Goal: Task Accomplishment & Management: Use online tool/utility

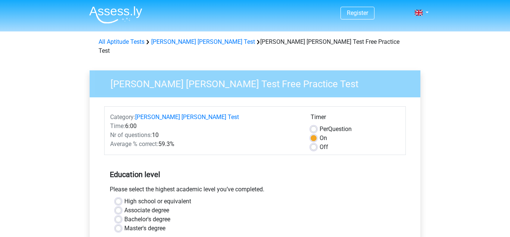
click at [320, 142] on label "Off" at bounding box center [324, 146] width 9 height 9
click at [315, 142] on input "Off" at bounding box center [314, 145] width 6 height 7
radio input "true"
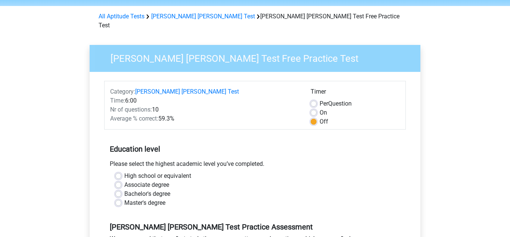
click at [124, 171] on label "High school or equivalent" at bounding box center [157, 175] width 67 height 9
click at [118, 171] on input "High school or equivalent" at bounding box center [118, 174] width 6 height 7
radio input "true"
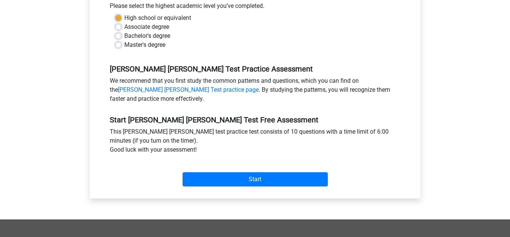
scroll to position [184, 0]
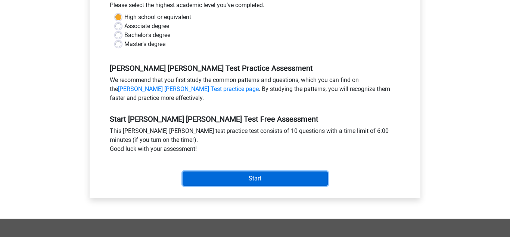
click at [203, 171] on input "Start" at bounding box center [255, 178] width 145 height 14
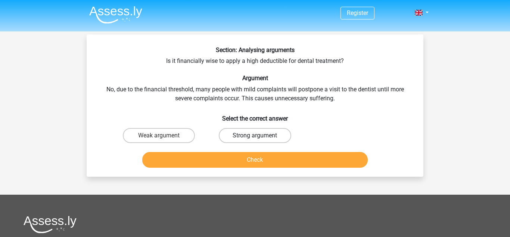
click at [253, 134] on label "Strong argument" at bounding box center [255, 135] width 72 height 15
click at [255, 135] on input "Strong argument" at bounding box center [257, 137] width 5 height 5
radio input "true"
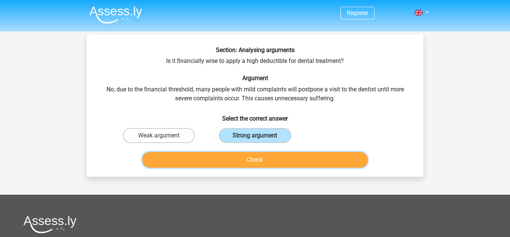
click at [249, 157] on button "Check" at bounding box center [255, 160] width 226 height 16
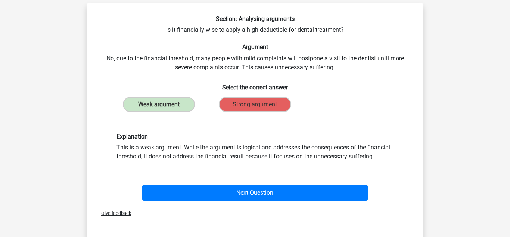
scroll to position [32, 0]
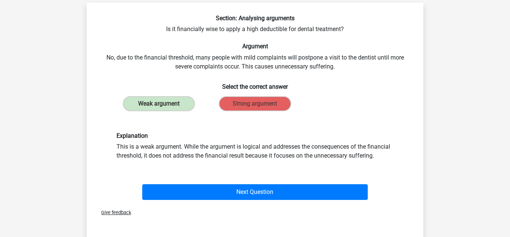
click at [239, 183] on div "Next Question" at bounding box center [255, 190] width 313 height 25
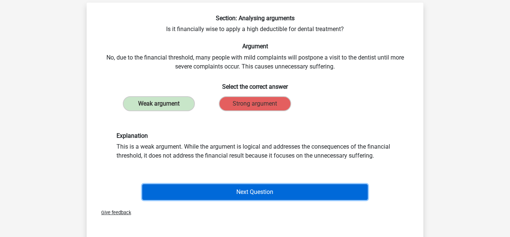
click at [237, 193] on button "Next Question" at bounding box center [255, 192] width 226 height 16
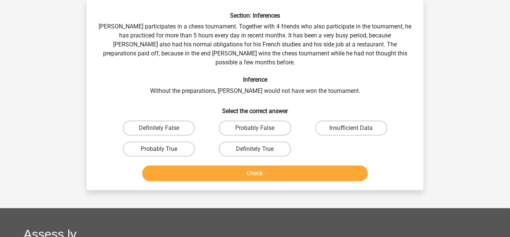
scroll to position [0, 0]
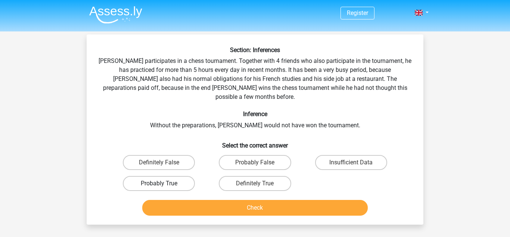
click at [178, 176] on label "Probably True" at bounding box center [159, 183] width 72 height 15
click at [164, 183] on input "Probably True" at bounding box center [161, 185] width 5 height 5
radio input "true"
click at [324, 155] on label "Insufficient Data" at bounding box center [351, 162] width 72 height 15
click at [351, 162] on input "Insufficient Data" at bounding box center [353, 164] width 5 height 5
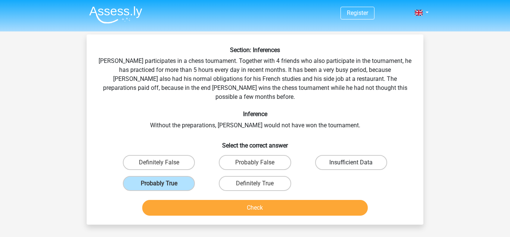
radio input "true"
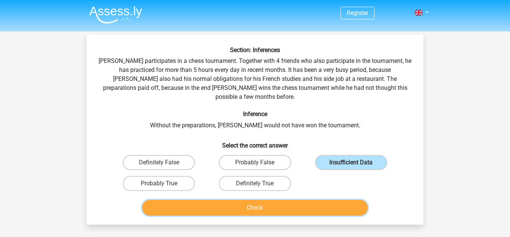
click at [294, 200] on button "Check" at bounding box center [255, 208] width 226 height 16
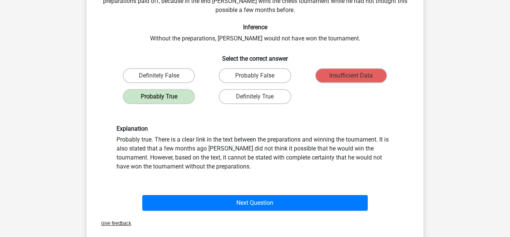
scroll to position [91, 0]
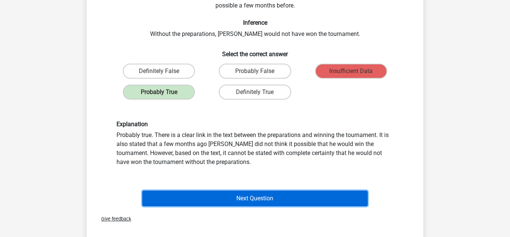
click at [230, 192] on button "Next Question" at bounding box center [255, 198] width 226 height 16
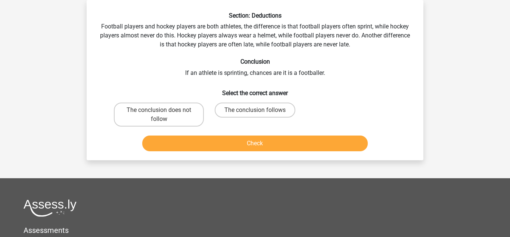
scroll to position [0, 0]
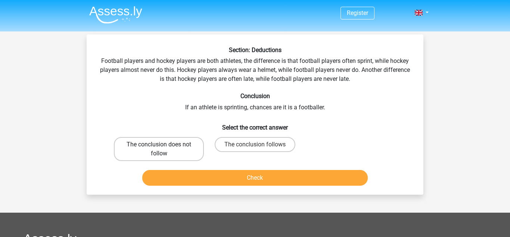
click at [161, 151] on label "The conclusion does not follow" at bounding box center [159, 149] width 90 height 24
click at [161, 149] on input "The conclusion does not follow" at bounding box center [161, 146] width 5 height 5
radio input "true"
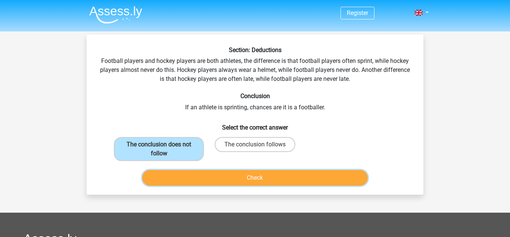
click at [188, 183] on button "Check" at bounding box center [255, 178] width 226 height 16
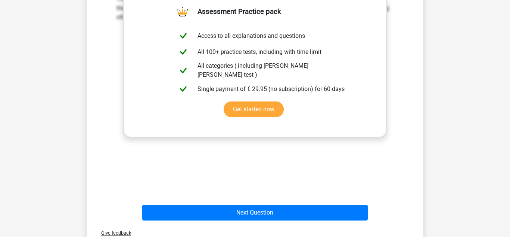
scroll to position [207, 0]
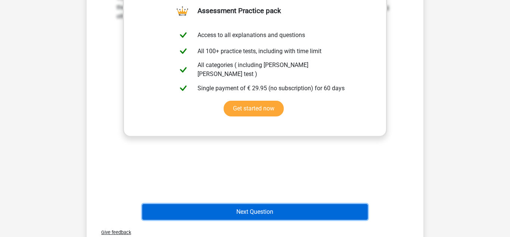
click at [293, 207] on button "Next Question" at bounding box center [255, 212] width 226 height 16
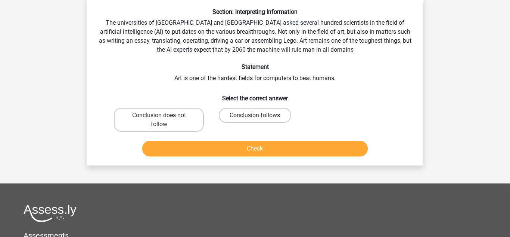
scroll to position [34, 0]
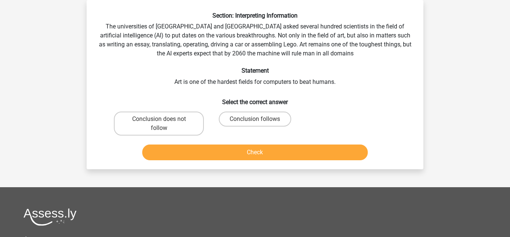
click at [185, 136] on div "Conclusion does not follow" at bounding box center [159, 123] width 96 height 30
click at [232, 117] on label "Conclusion follows" at bounding box center [255, 118] width 72 height 15
click at [255, 119] on input "Conclusion follows" at bounding box center [257, 121] width 5 height 5
radio input "true"
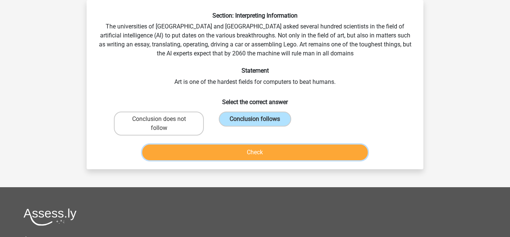
click at [241, 149] on button "Check" at bounding box center [255, 152] width 226 height 16
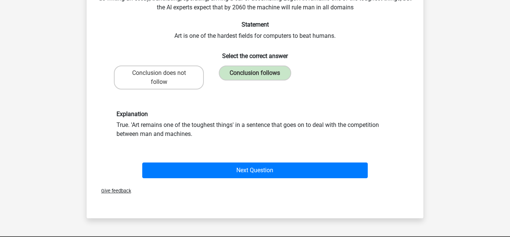
scroll to position [81, 0]
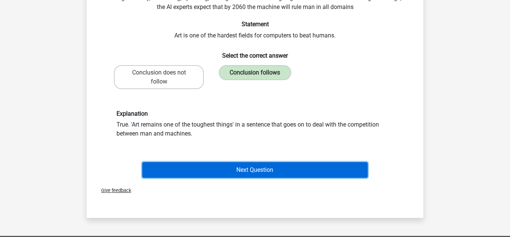
click at [246, 167] on button "Next Question" at bounding box center [255, 170] width 226 height 16
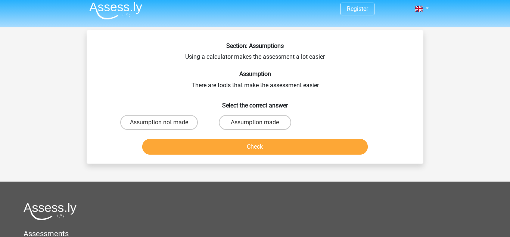
scroll to position [0, 0]
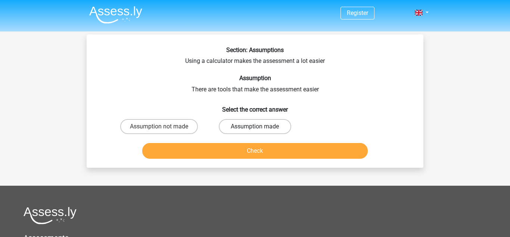
click at [256, 120] on label "Assumption made" at bounding box center [255, 126] width 72 height 15
click at [256, 126] on input "Assumption made" at bounding box center [257, 128] width 5 height 5
radio input "true"
click at [252, 164] on div "Section: Assumptions Using a calculator makes the assessment a lot easier Assum…" at bounding box center [255, 100] width 337 height 133
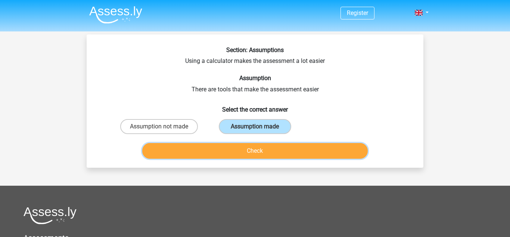
click at [254, 158] on button "Check" at bounding box center [255, 151] width 226 height 16
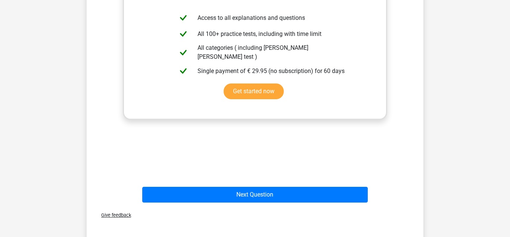
scroll to position [231, 0]
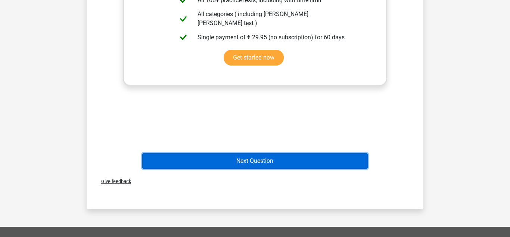
click at [308, 164] on button "Next Question" at bounding box center [255, 161] width 226 height 16
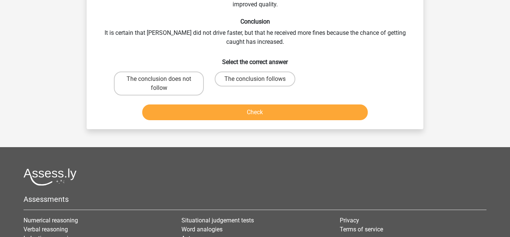
scroll to position [34, 0]
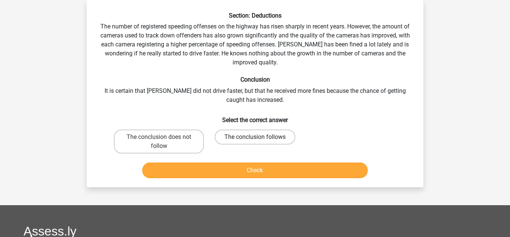
click at [252, 129] on label "The conclusion follows" at bounding box center [255, 136] width 81 height 15
click at [255, 137] on input "The conclusion follows" at bounding box center [257, 139] width 5 height 5
radio input "true"
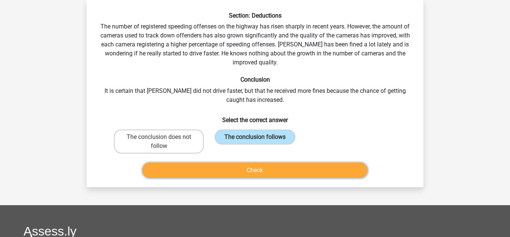
click at [248, 170] on button "Check" at bounding box center [255, 170] width 226 height 16
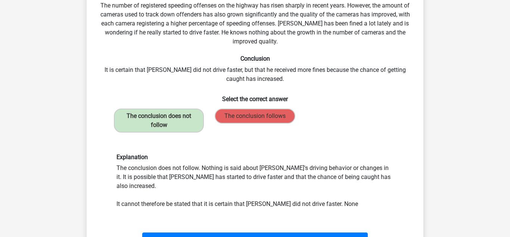
scroll to position [57, 0]
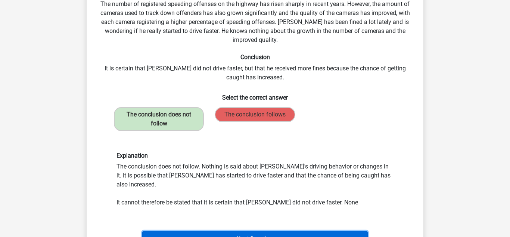
click at [244, 231] on button "Next Question" at bounding box center [255, 239] width 226 height 16
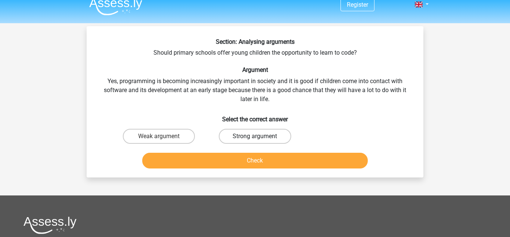
scroll to position [7, 0]
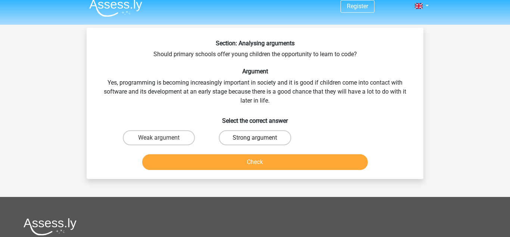
click at [243, 137] on label "Strong argument" at bounding box center [255, 137] width 72 height 15
click at [255, 138] on input "Strong argument" at bounding box center [257, 140] width 5 height 5
radio input "true"
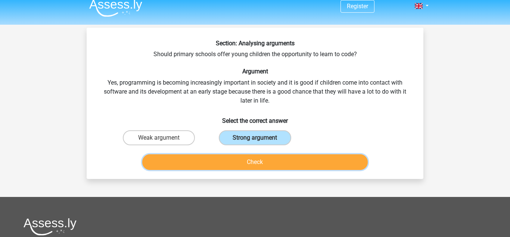
click at [233, 159] on button "Check" at bounding box center [255, 162] width 226 height 16
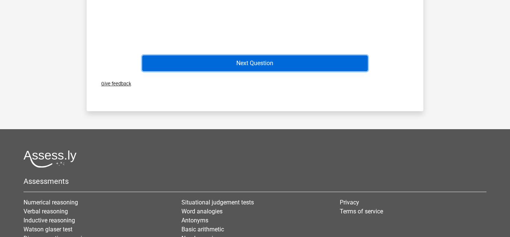
click at [260, 61] on button "Next Question" at bounding box center [255, 63] width 226 height 16
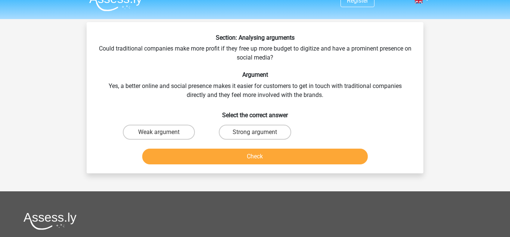
scroll to position [0, 0]
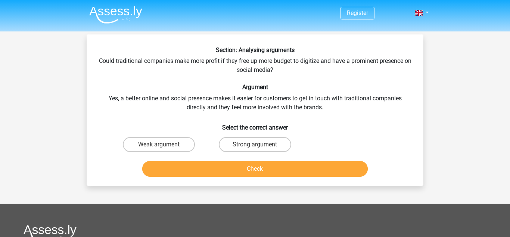
click at [201, 69] on div "Section: Analysing arguments Could traditional companies make more profit if th…" at bounding box center [255, 112] width 331 height 133
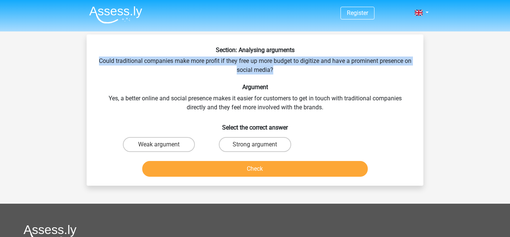
drag, startPoint x: 97, startPoint y: 58, endPoint x: 284, endPoint y: 74, distance: 187.9
click at [284, 74] on div "Section: Analysing arguments Could traditional companies make more profit if th…" at bounding box center [255, 112] width 331 height 133
drag, startPoint x: 283, startPoint y: 73, endPoint x: 114, endPoint y: 62, distance: 169.3
click at [114, 62] on div "Section: Analysing arguments Could traditional companies make more profit if th…" at bounding box center [255, 112] width 331 height 133
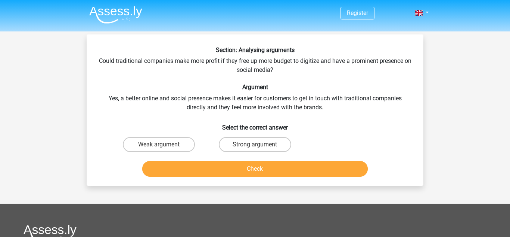
click at [129, 92] on div "Section: Analysing arguments Could traditional companies make more profit if th…" at bounding box center [255, 112] width 331 height 133
click at [230, 142] on label "Strong argument" at bounding box center [255, 144] width 72 height 15
click at [255, 144] on input "Strong argument" at bounding box center [257, 146] width 5 height 5
radio input "true"
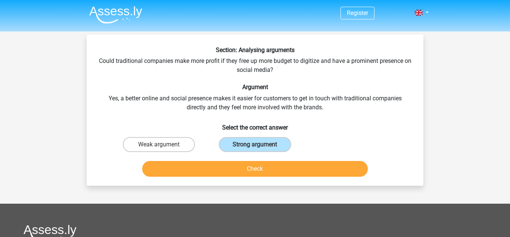
click at [213, 180] on div "Section: Analysing arguments Could traditional companies make more profit if th…" at bounding box center [255, 109] width 337 height 151
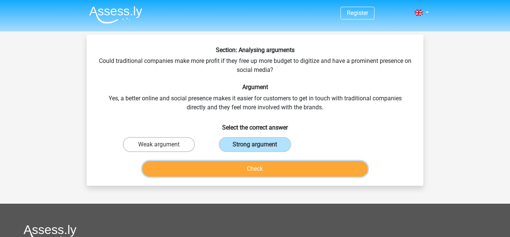
click at [211, 171] on button "Check" at bounding box center [255, 169] width 226 height 16
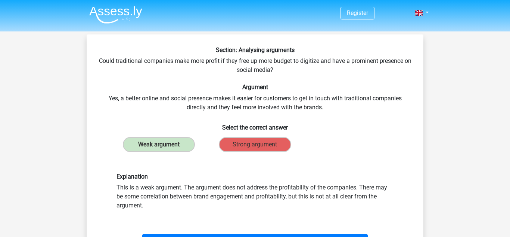
scroll to position [49, 0]
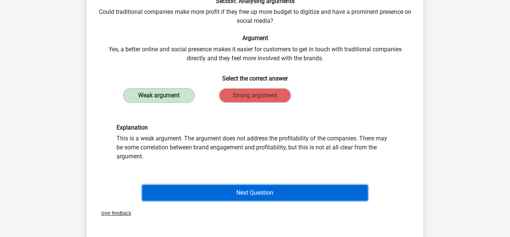
click at [221, 195] on button "Next Question" at bounding box center [255, 193] width 226 height 16
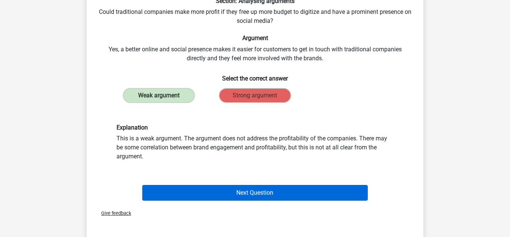
scroll to position [34, 0]
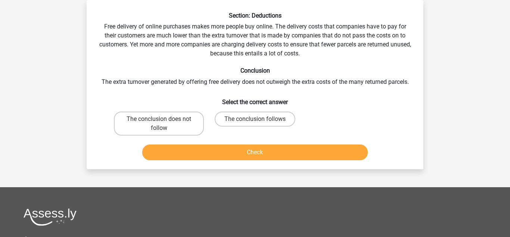
click at [246, 126] on div "The conclusion follows" at bounding box center [255, 123] width 90 height 24
click at [244, 123] on label "The conclusion follows" at bounding box center [255, 118] width 81 height 15
click at [255, 123] on input "The conclusion follows" at bounding box center [257, 121] width 5 height 5
radio input "true"
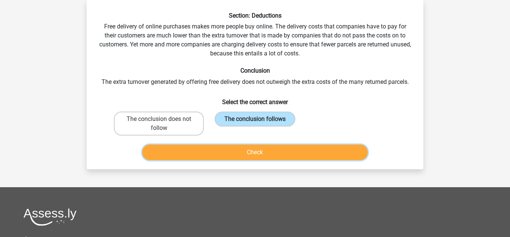
click at [229, 151] on button "Check" at bounding box center [255, 152] width 226 height 16
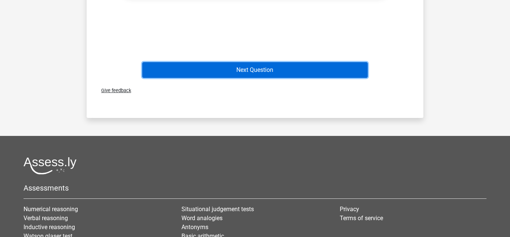
click at [235, 76] on button "Next Question" at bounding box center [255, 70] width 226 height 16
